Goal: Transaction & Acquisition: Purchase product/service

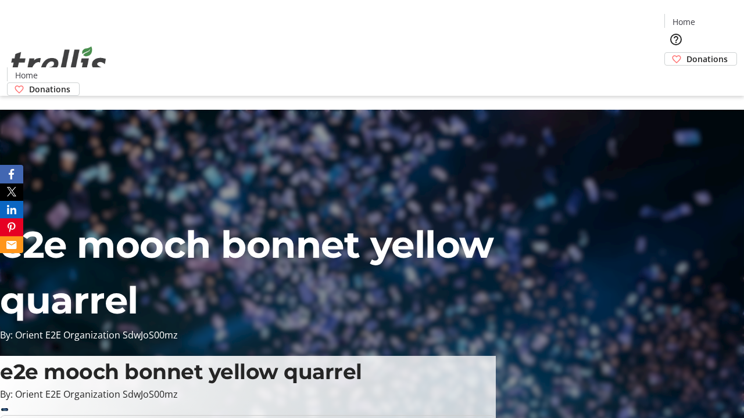
click at [686, 53] on span "Donations" at bounding box center [706, 59] width 41 height 12
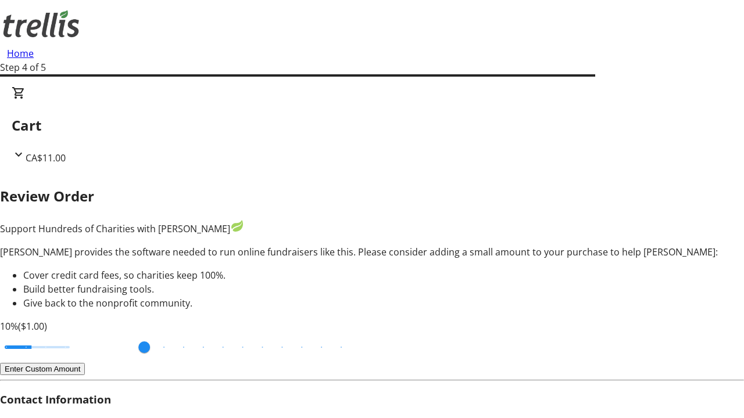
click at [85, 363] on button "Enter Custom Amount" at bounding box center [42, 369] width 85 height 12
